Goal: Information Seeking & Learning: Learn about a topic

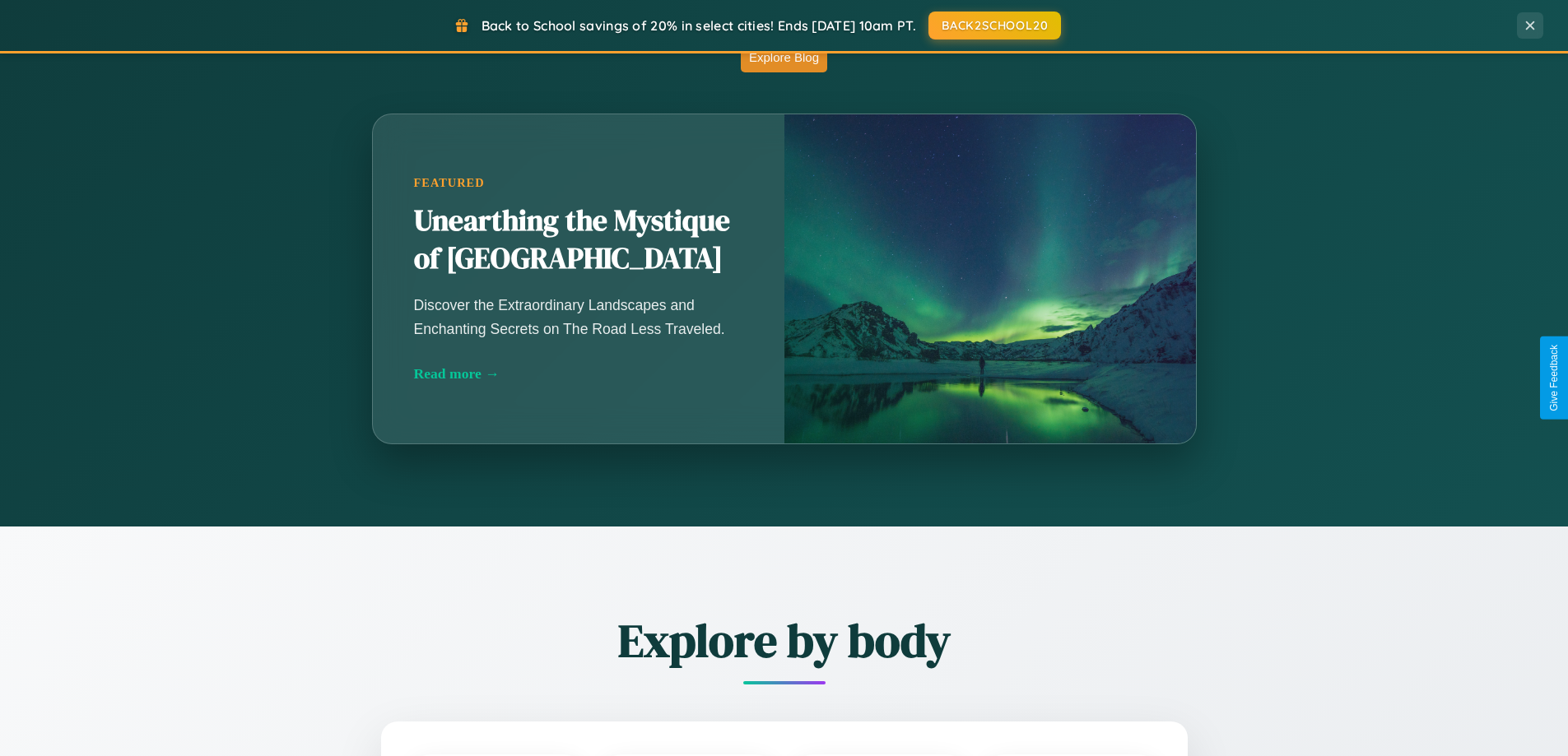
scroll to position [3165, 0]
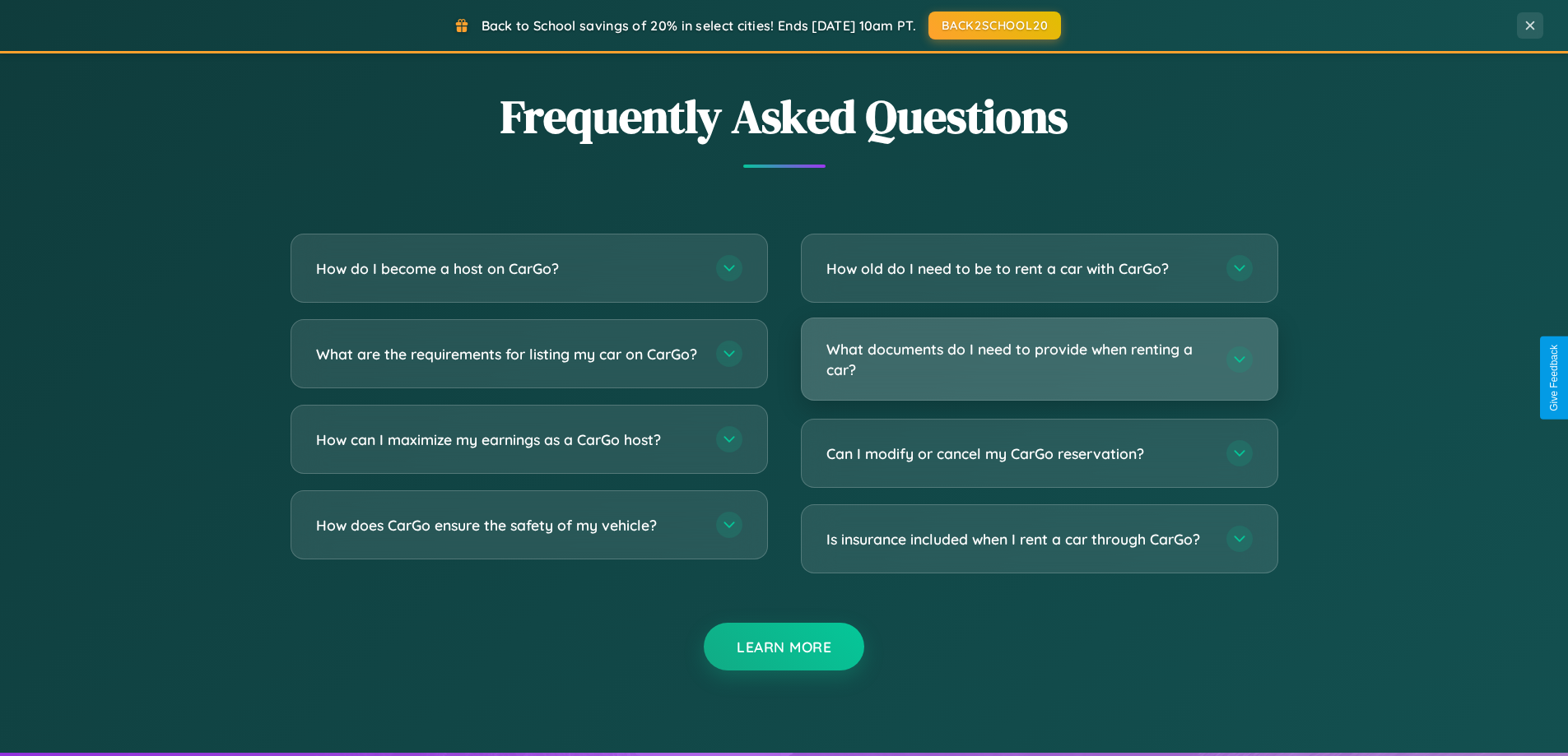
click at [1039, 360] on h3 "What documents do I need to provide when renting a car?" at bounding box center [1018, 359] width 384 height 41
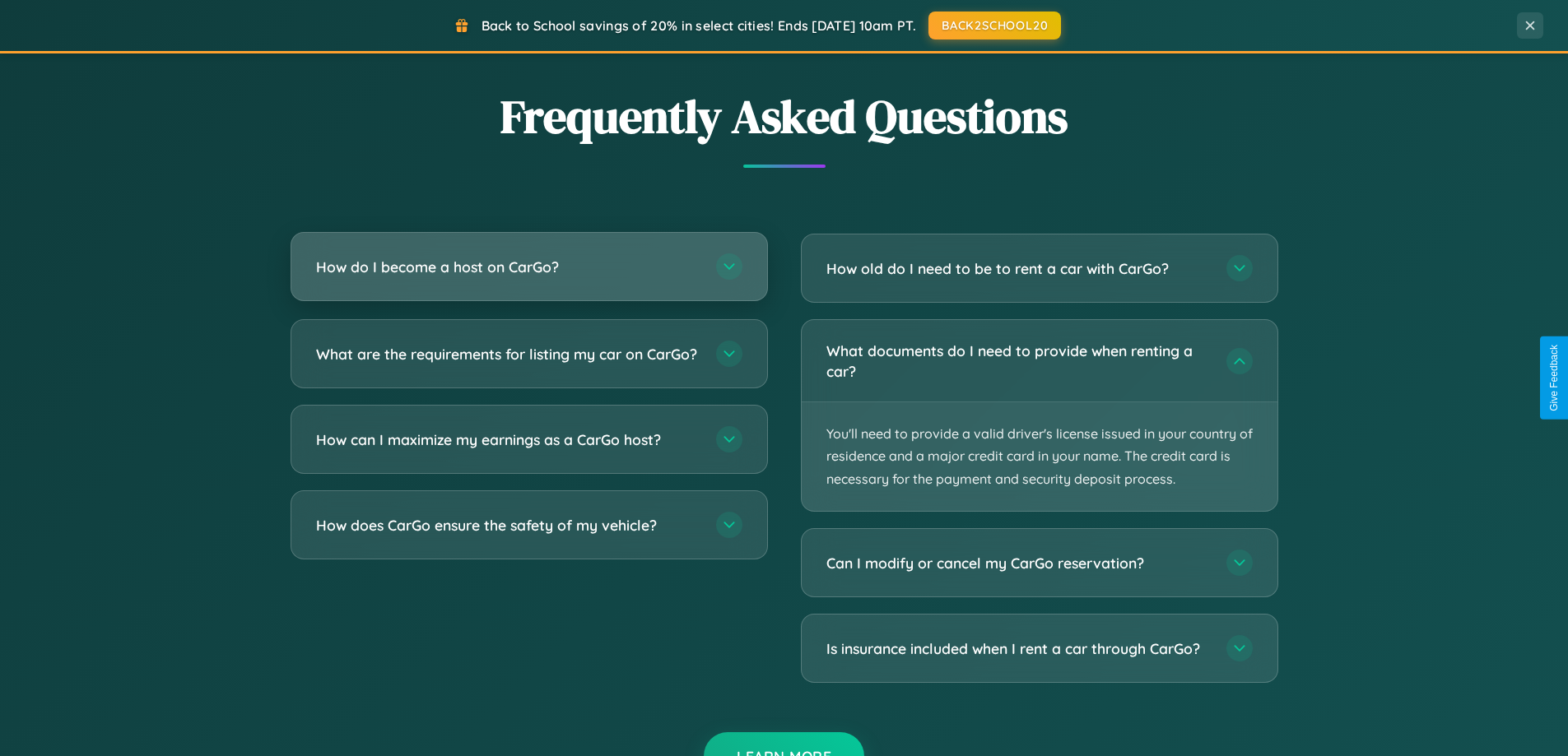
click at [529, 266] on h3 "How do I become a host on CarGo?" at bounding box center [507, 266] width 384 height 20
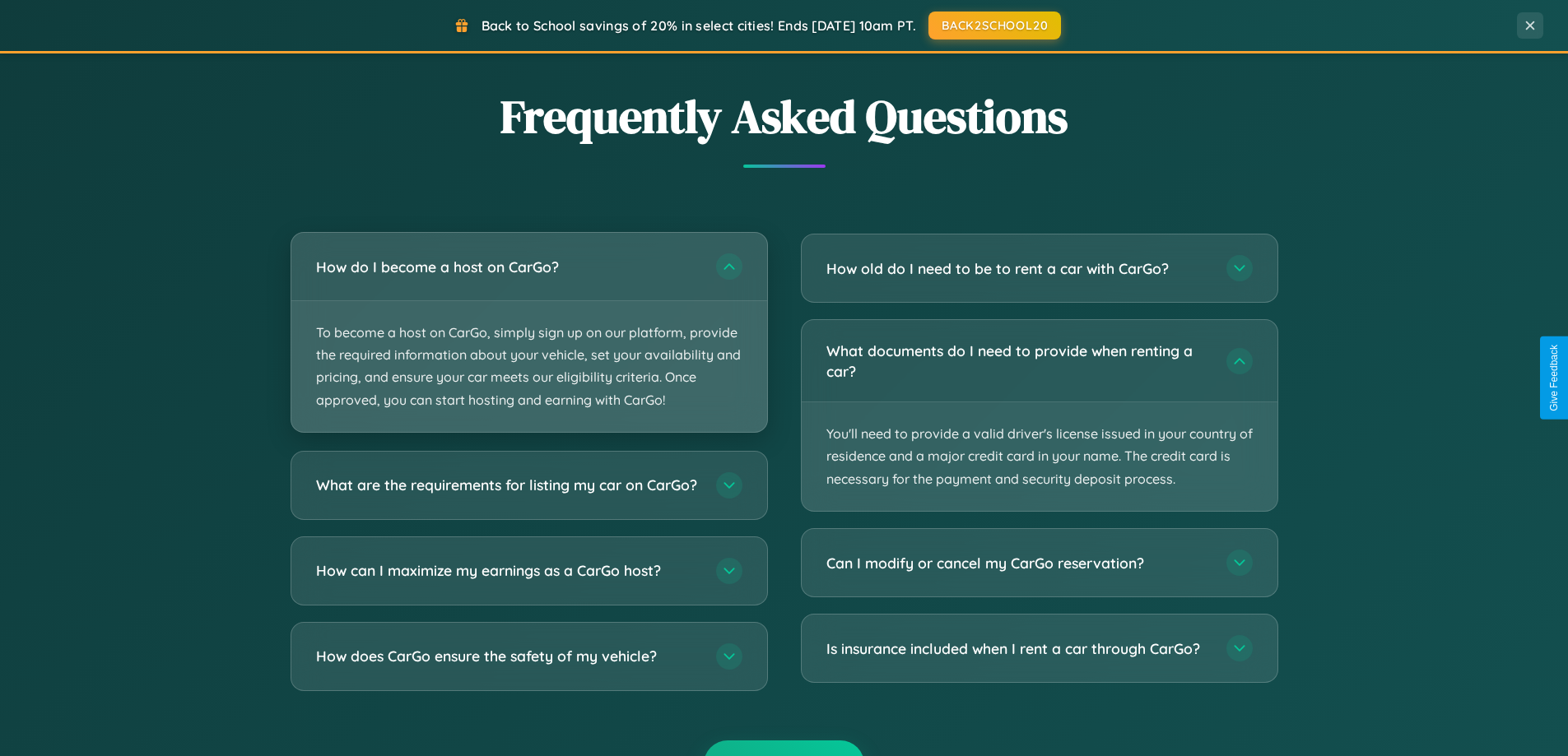
click at [529, 332] on p "To become a host on CarGo, simply sign up on our platform, provide the required…" at bounding box center [529, 366] width 476 height 131
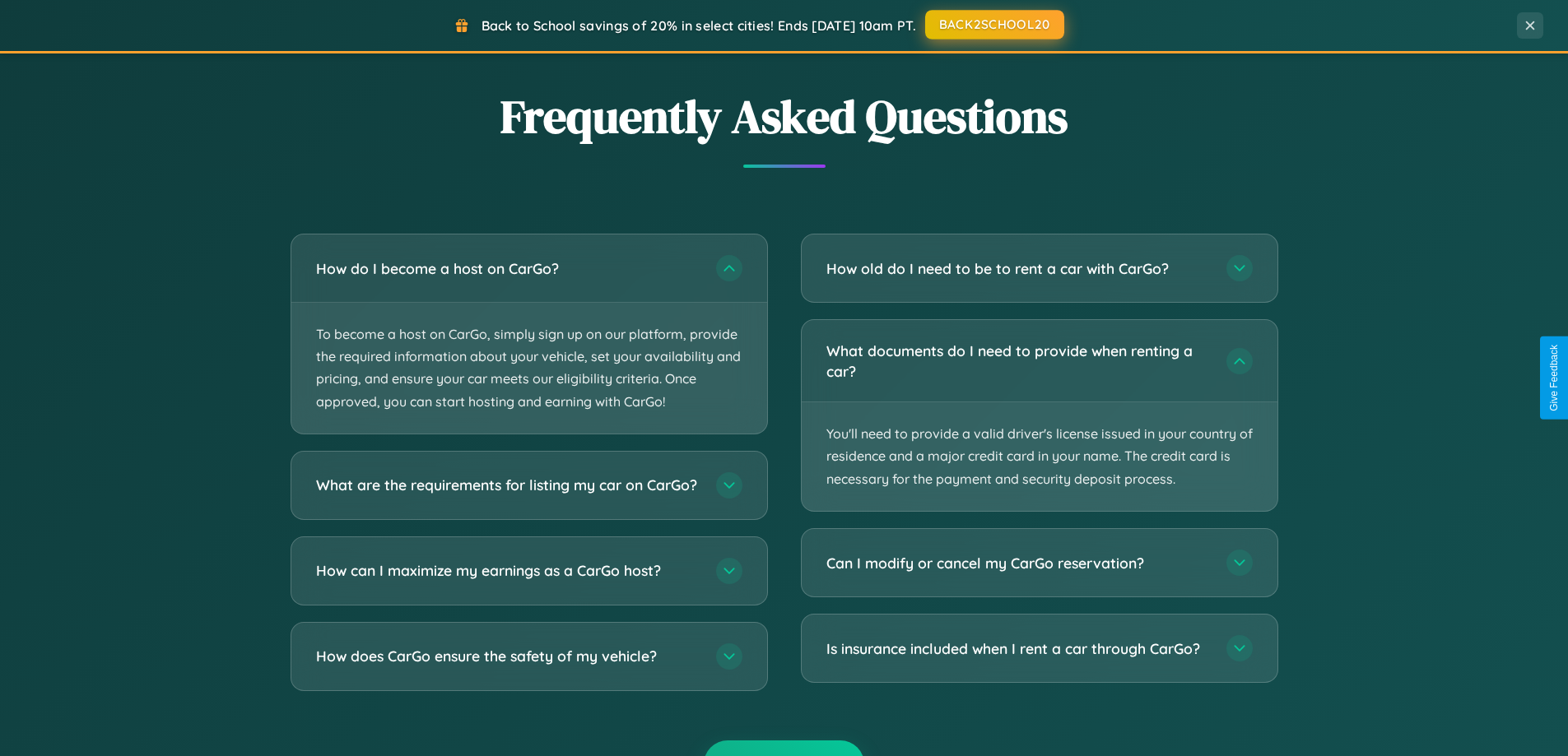
click at [994, 25] on button "BACK2SCHOOL20" at bounding box center [995, 24] width 139 height 30
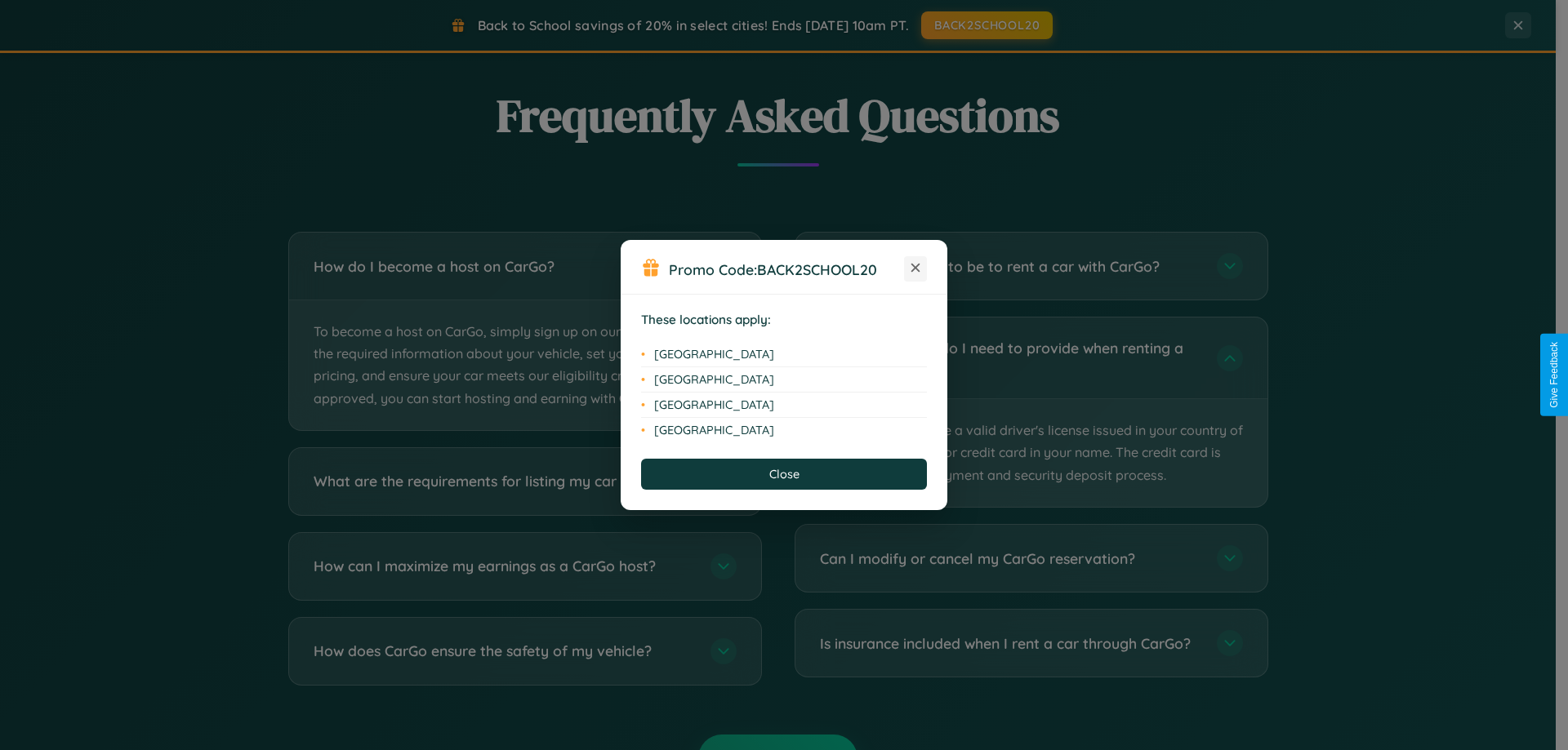
click at [916, 269] on icon at bounding box center [916, 268] width 9 height 9
